Goal: Navigation & Orientation: Find specific page/section

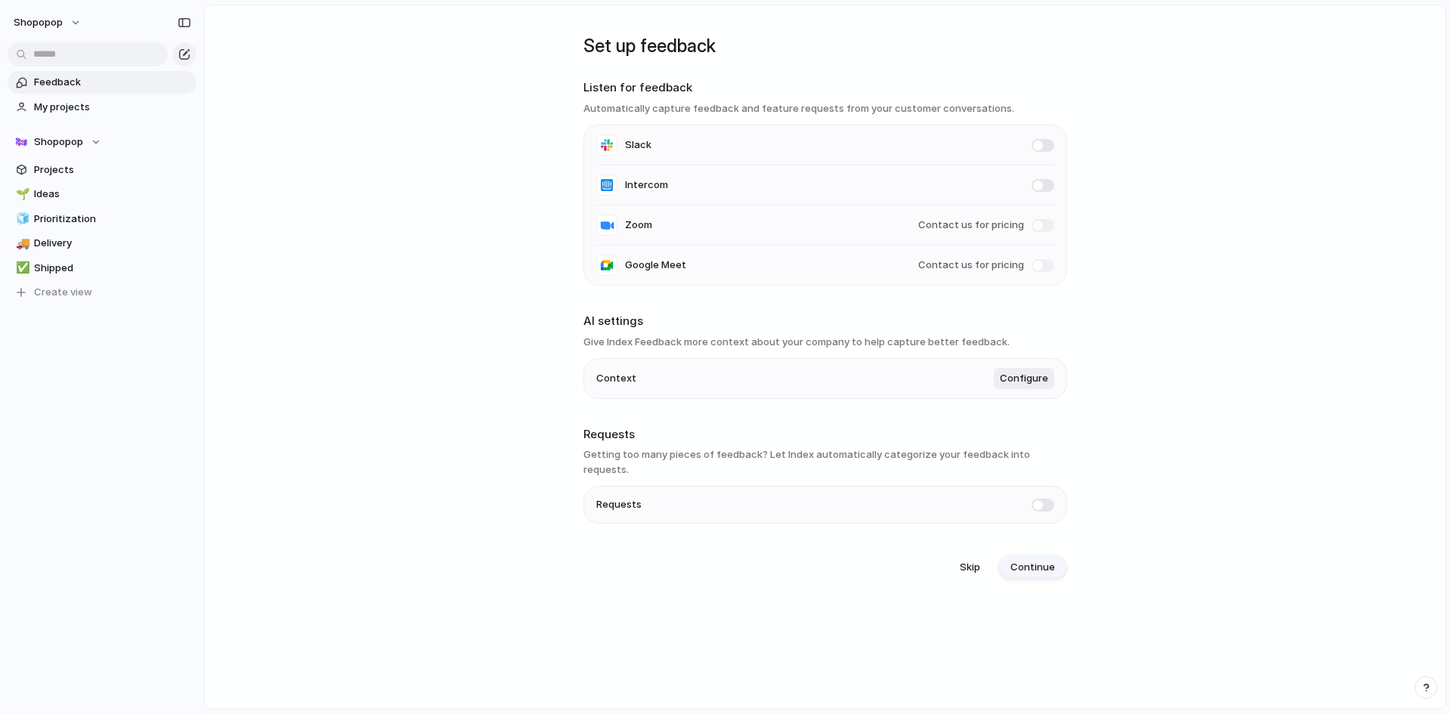
click at [1041, 560] on span "Continue" at bounding box center [1032, 567] width 45 height 15
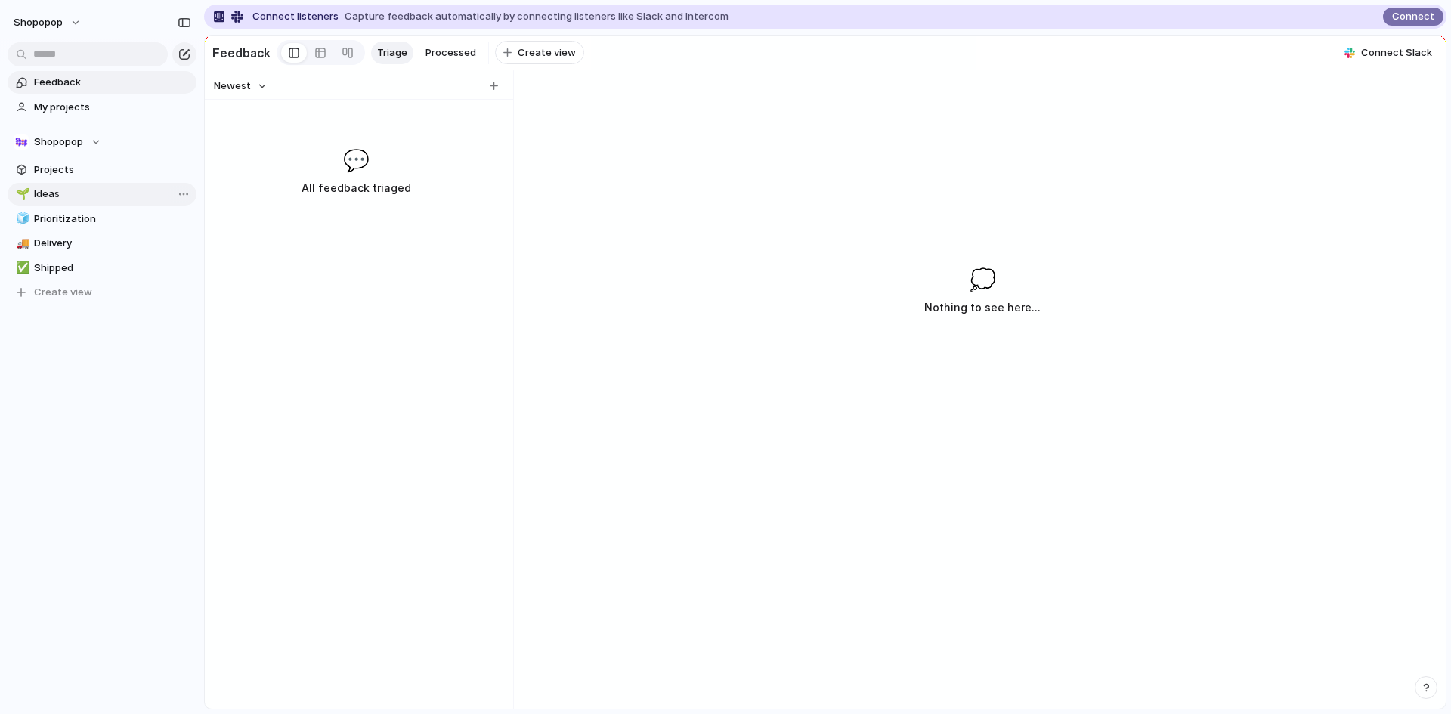
click at [60, 193] on span "Ideas" at bounding box center [112, 194] width 157 height 15
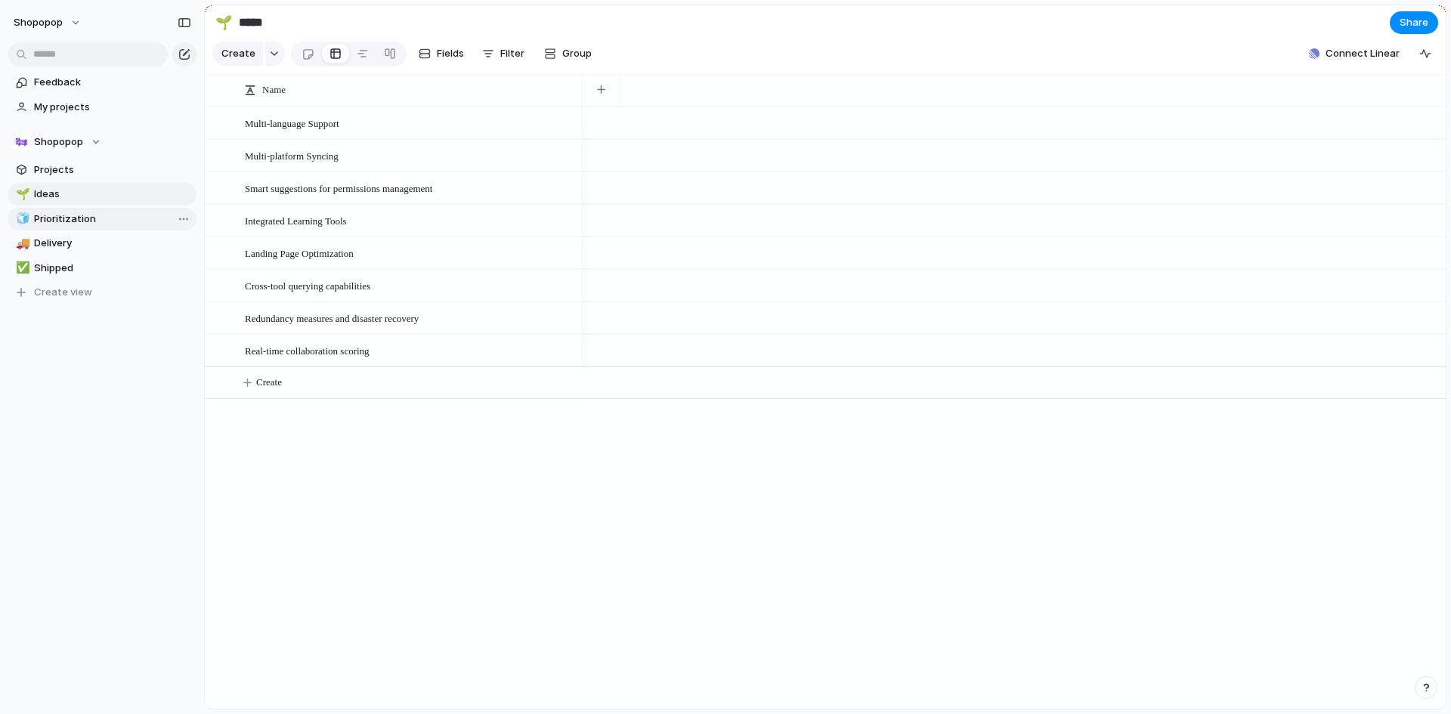
click at [107, 225] on span "Prioritization" at bounding box center [112, 219] width 157 height 15
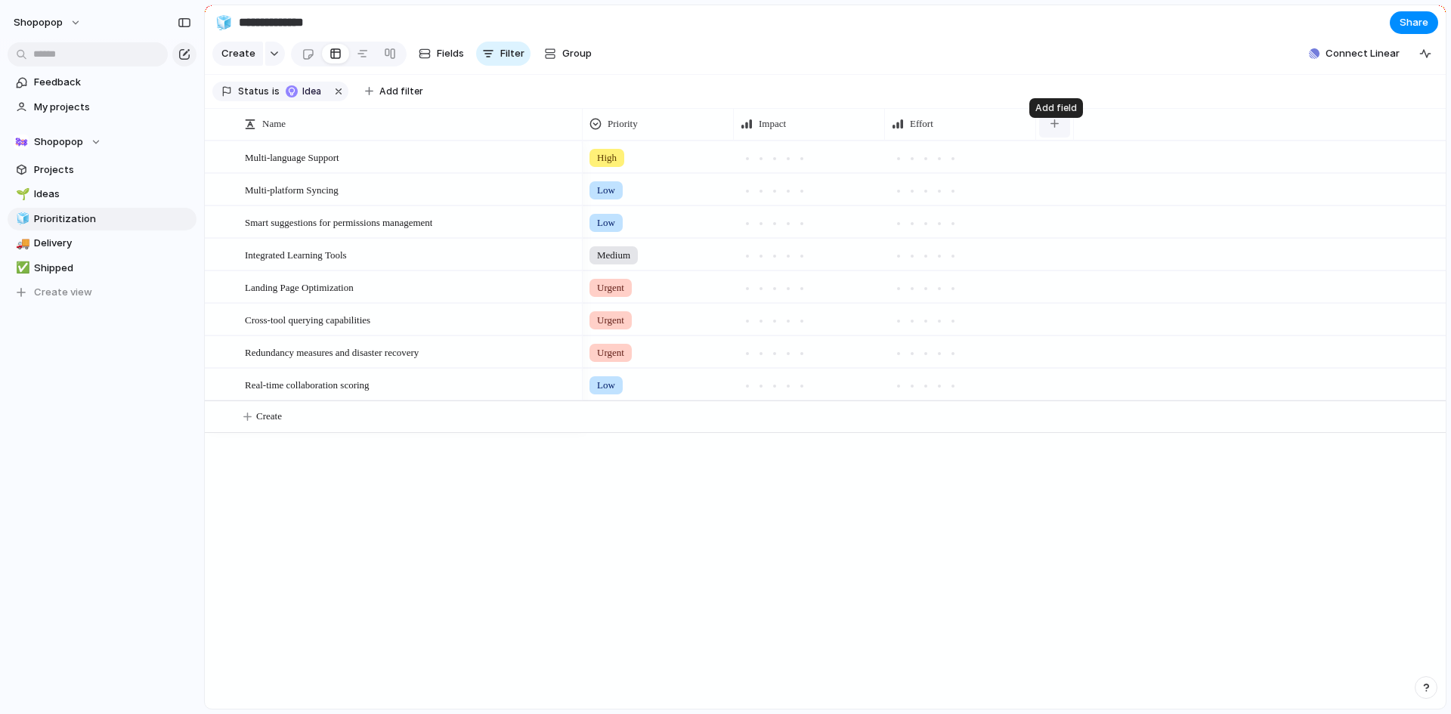
click at [1056, 128] on div "button" at bounding box center [1054, 123] width 8 height 8
click at [67, 248] on span "Delivery" at bounding box center [112, 243] width 157 height 15
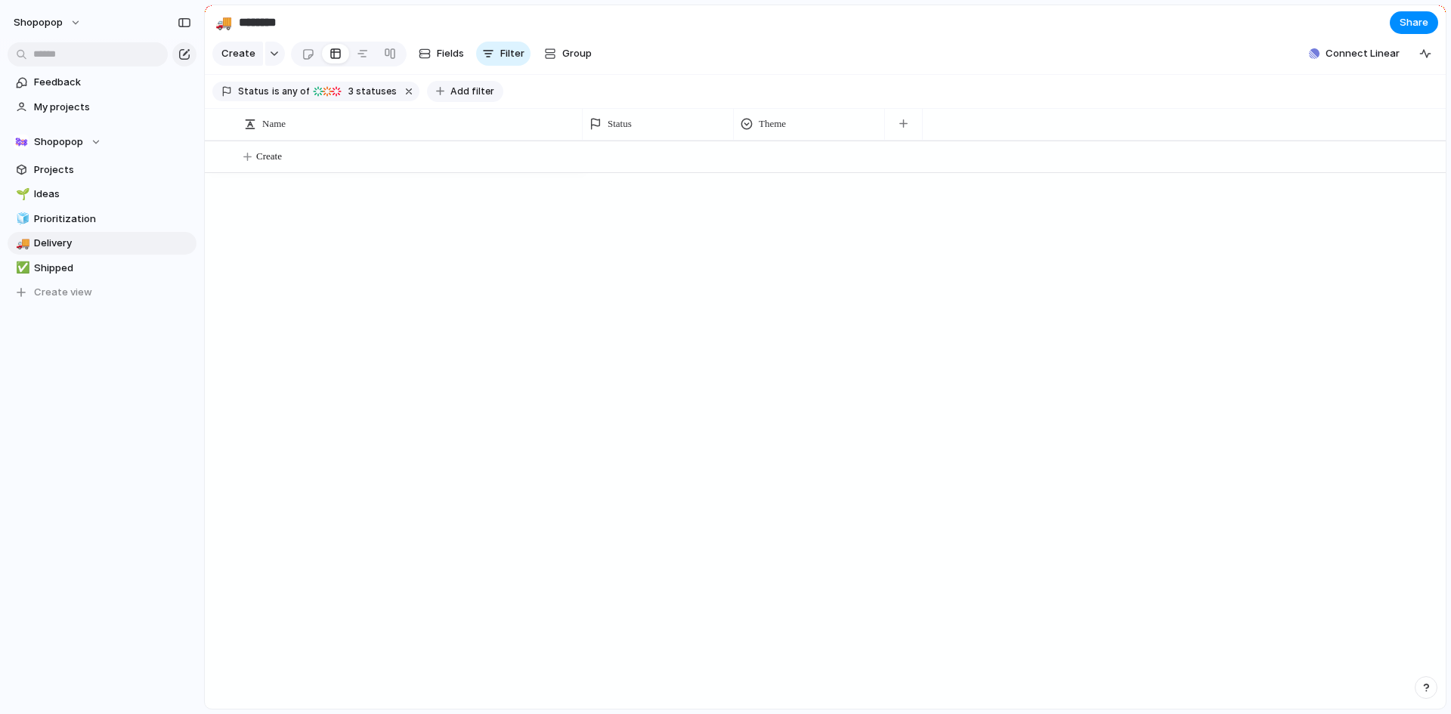
click at [470, 98] on span "Add filter" at bounding box center [472, 92] width 44 height 14
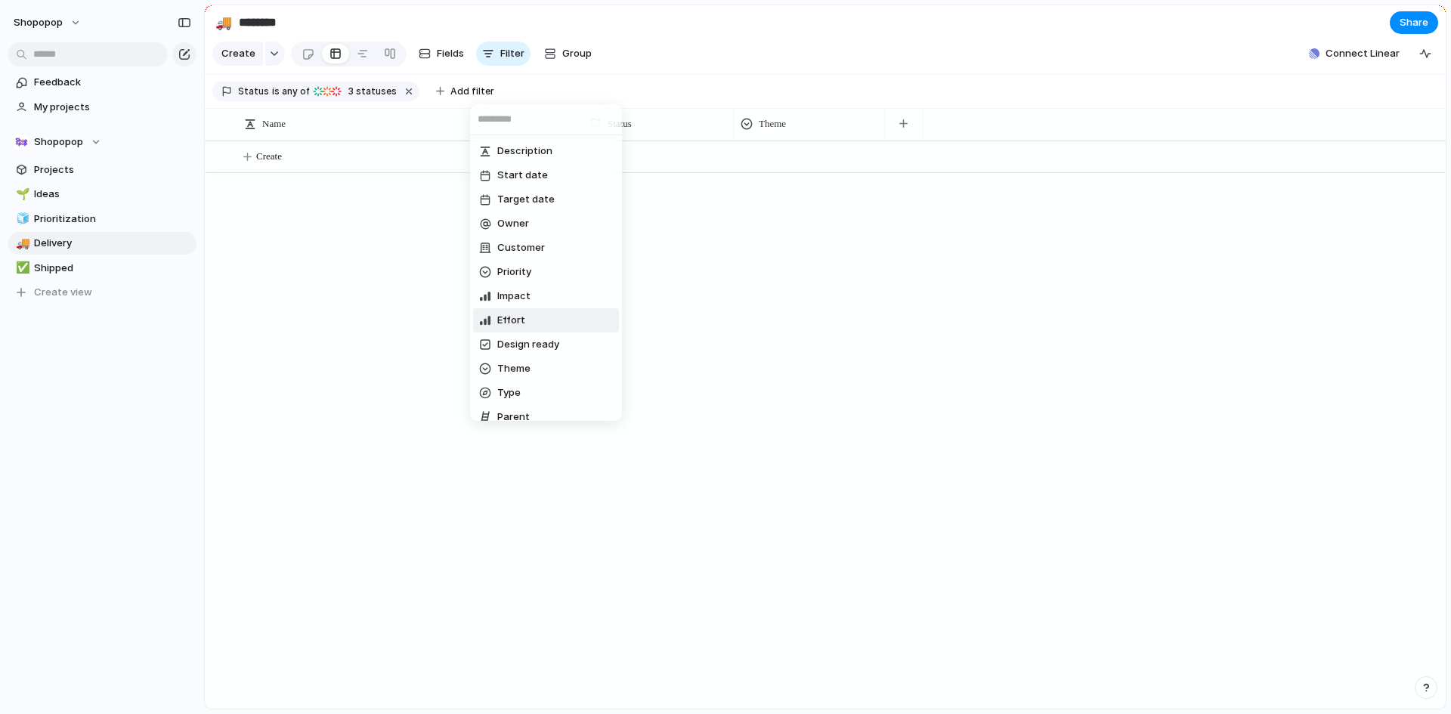
scroll to position [85, 0]
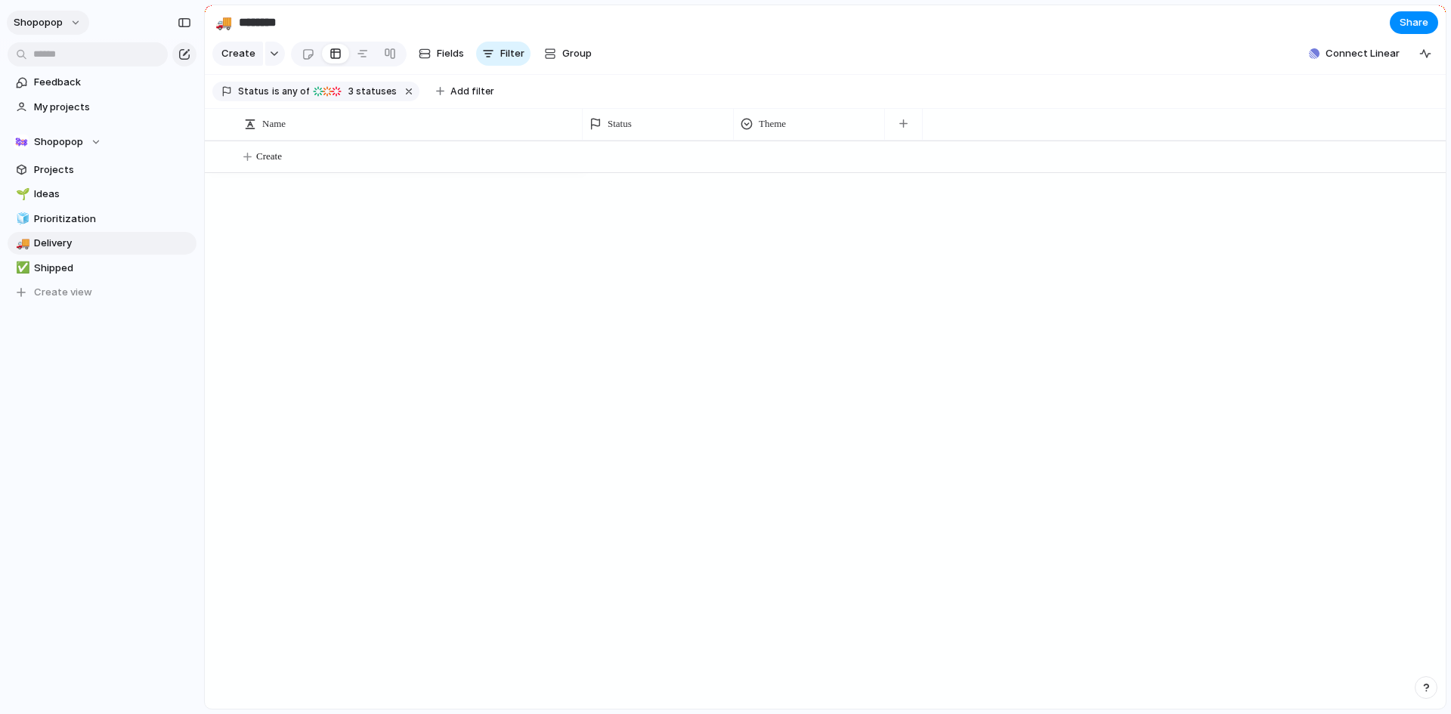
click at [70, 23] on button "Shopopop" at bounding box center [48, 23] width 82 height 24
click at [85, 186] on link "🌱 Ideas" at bounding box center [102, 194] width 189 height 23
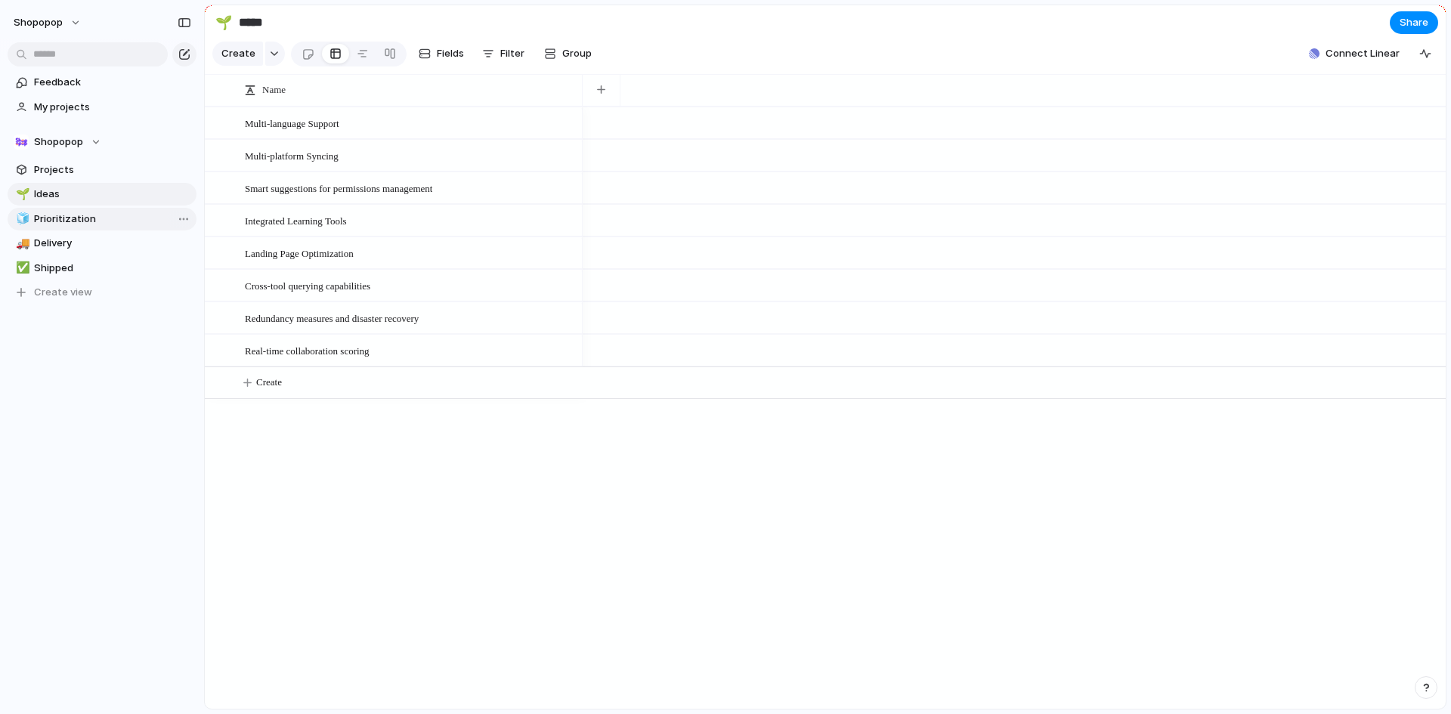
click at [117, 218] on span "Prioritization" at bounding box center [112, 219] width 157 height 15
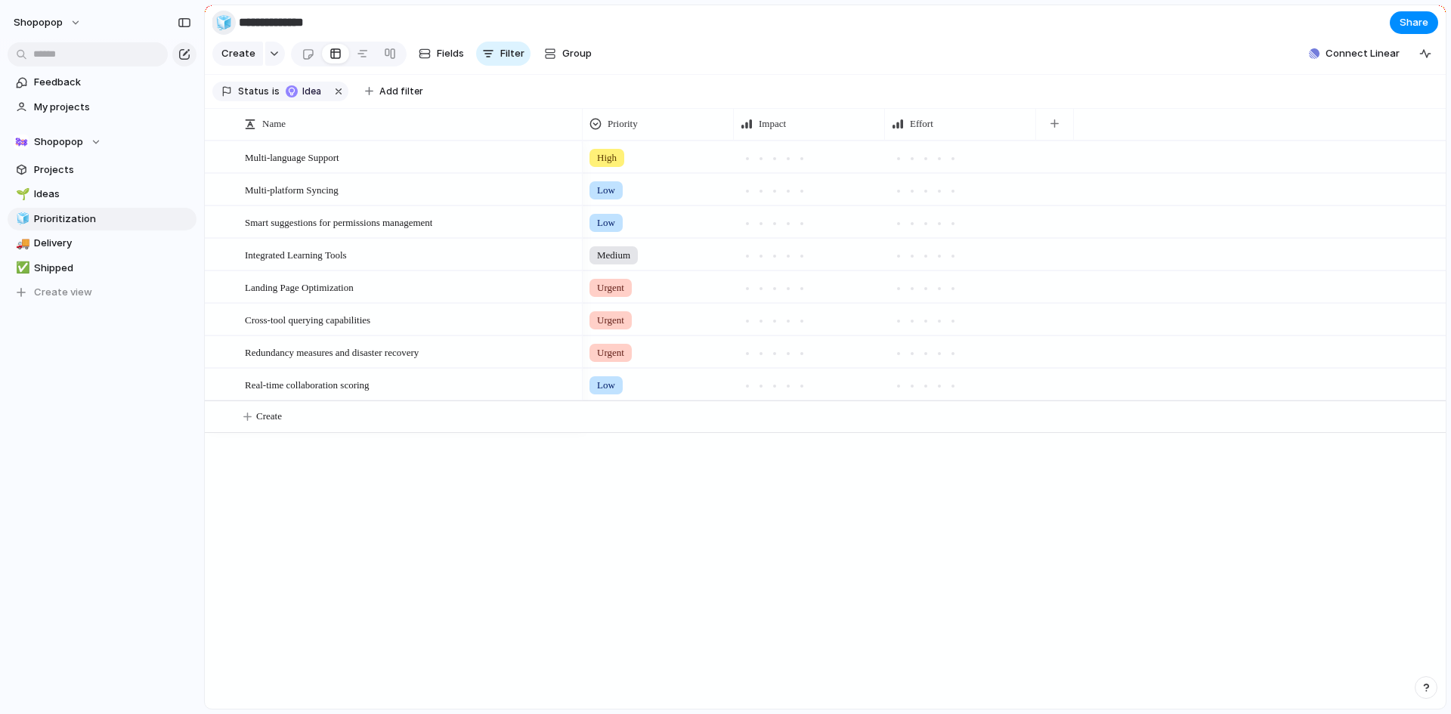
click at [221, 24] on div "🧊" at bounding box center [223, 22] width 17 height 20
click at [61, 196] on span "Ideas" at bounding box center [112, 194] width 157 height 15
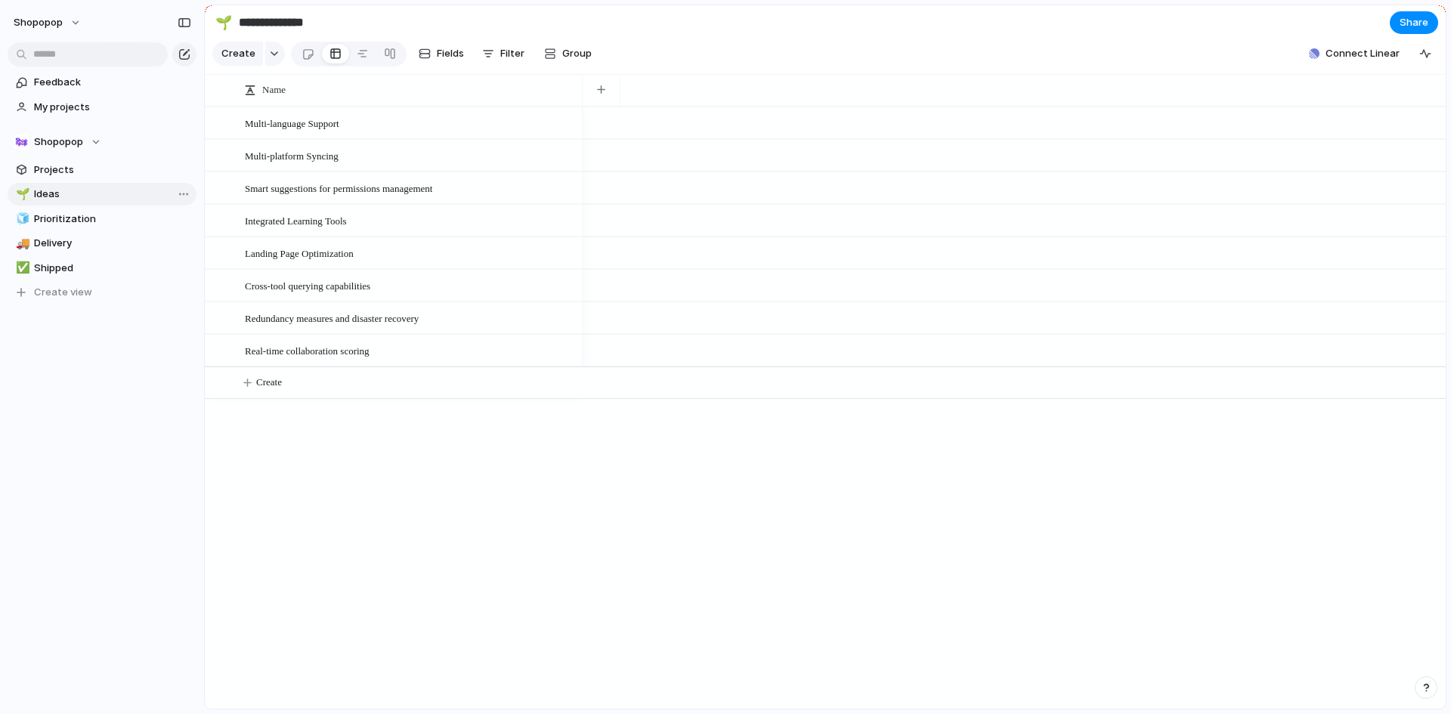
type input "*****"
click at [224, 25] on div "🌱" at bounding box center [223, 22] width 17 height 20
click at [108, 192] on span "Ideas" at bounding box center [112, 194] width 157 height 15
